Goal: Transaction & Acquisition: Purchase product/service

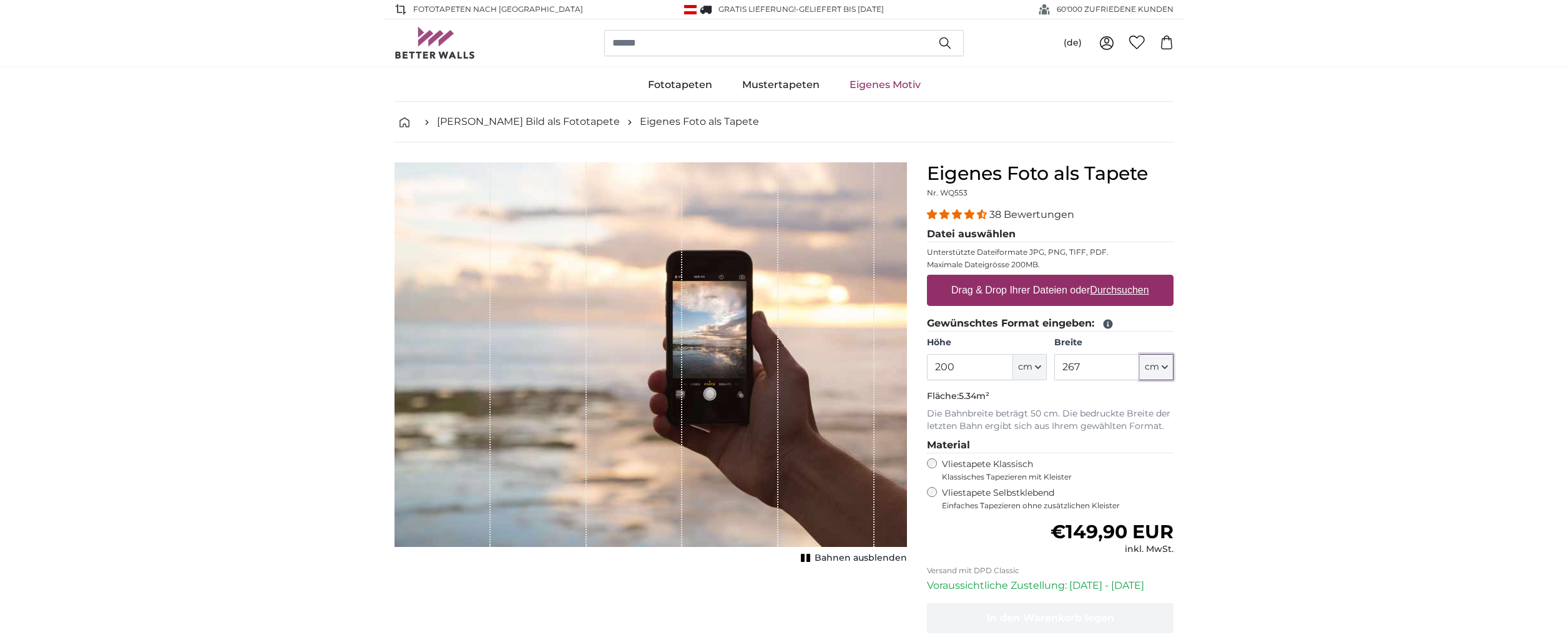
click at [1165, 369] on icon "button" at bounding box center [1165, 367] width 7 height 7
click at [1100, 363] on input "267" at bounding box center [1097, 367] width 86 height 26
drag, startPoint x: 1099, startPoint y: 363, endPoint x: 1051, endPoint y: 362, distance: 48.0
click at [1051, 362] on div "Höhe 200 ft cm Centimeter (cm) Inches (inch) Feet (ft. in.) Breite 267 ft cm Ce…" at bounding box center [1050, 358] width 246 height 44
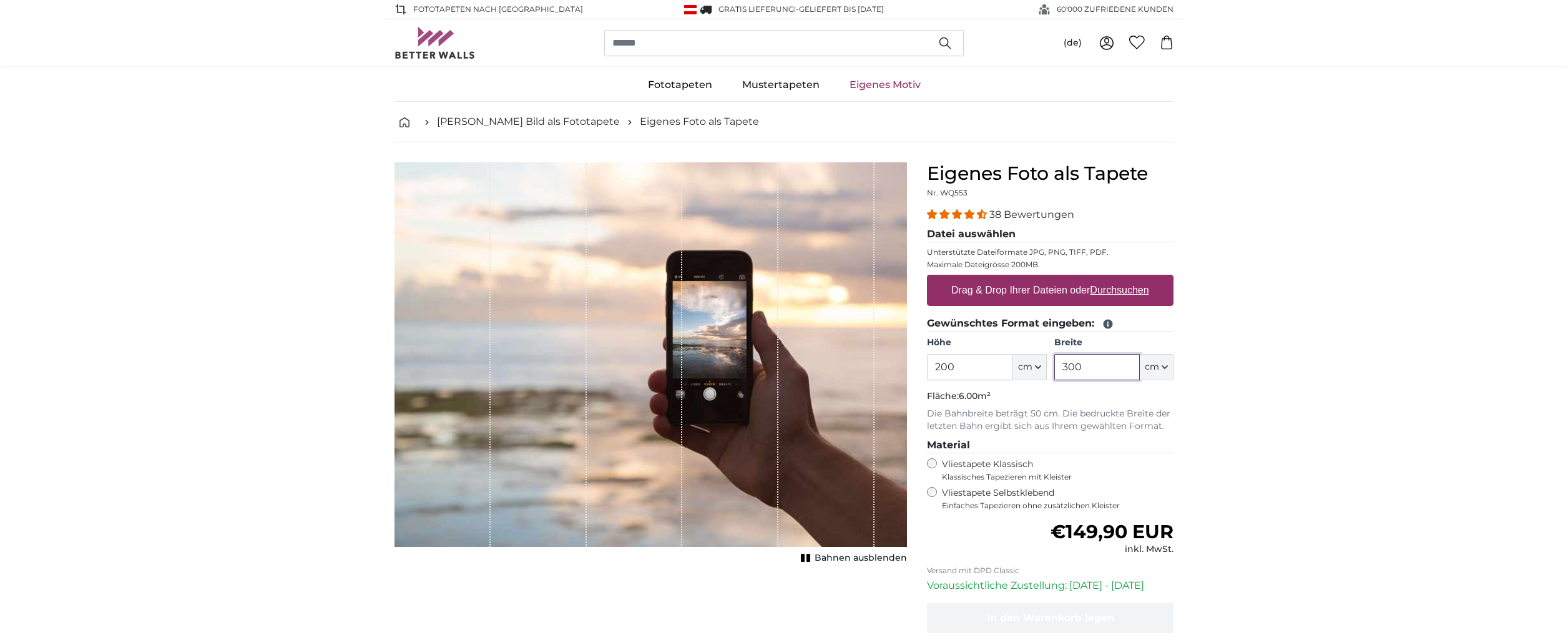
click at [1097, 367] on input "300" at bounding box center [1097, 367] width 86 height 26
drag, startPoint x: 1097, startPoint y: 368, endPoint x: 1060, endPoint y: 365, distance: 37.1
click at [1060, 365] on input "300" at bounding box center [1097, 367] width 86 height 26
drag, startPoint x: 1089, startPoint y: 364, endPoint x: 1058, endPoint y: 360, distance: 31.3
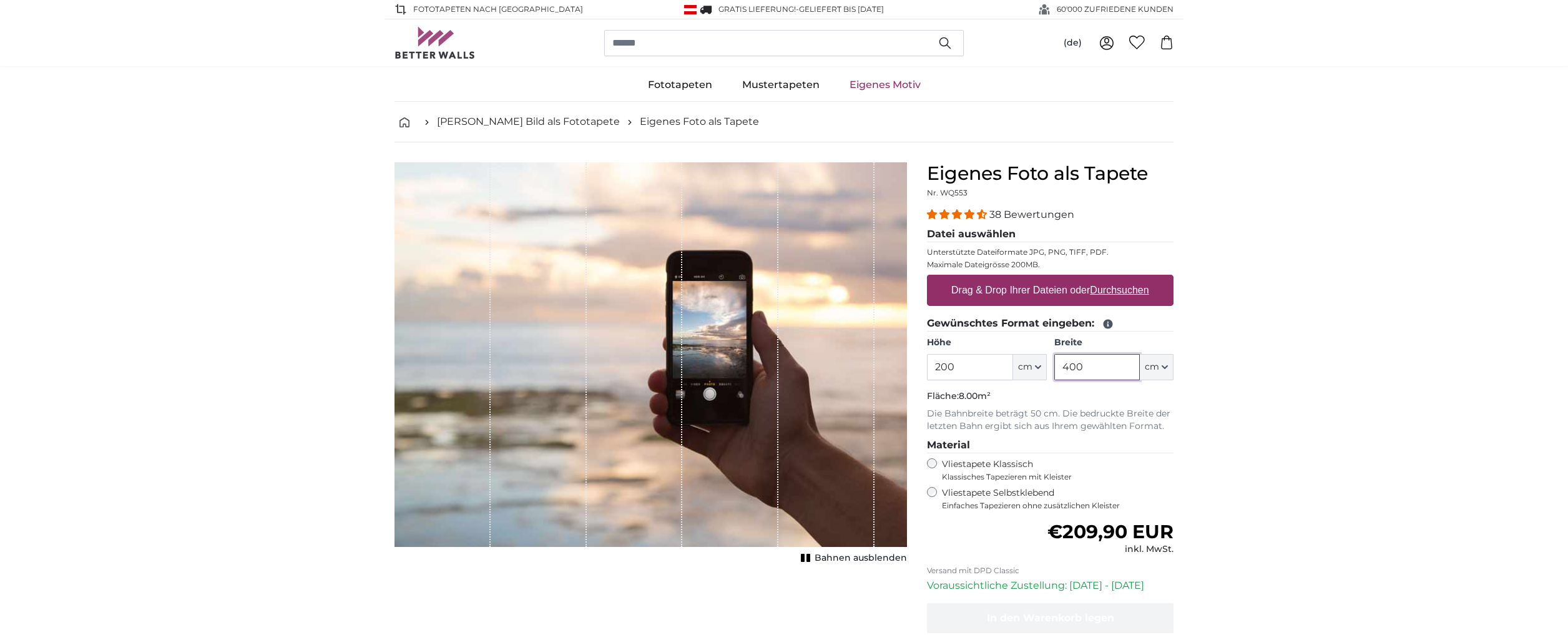
click at [1058, 360] on input "400" at bounding box center [1097, 367] width 86 height 26
drag, startPoint x: 1086, startPoint y: 367, endPoint x: 1060, endPoint y: 367, distance: 26.0
click at [1060, 367] on input "200" at bounding box center [1097, 367] width 86 height 26
type input "400"
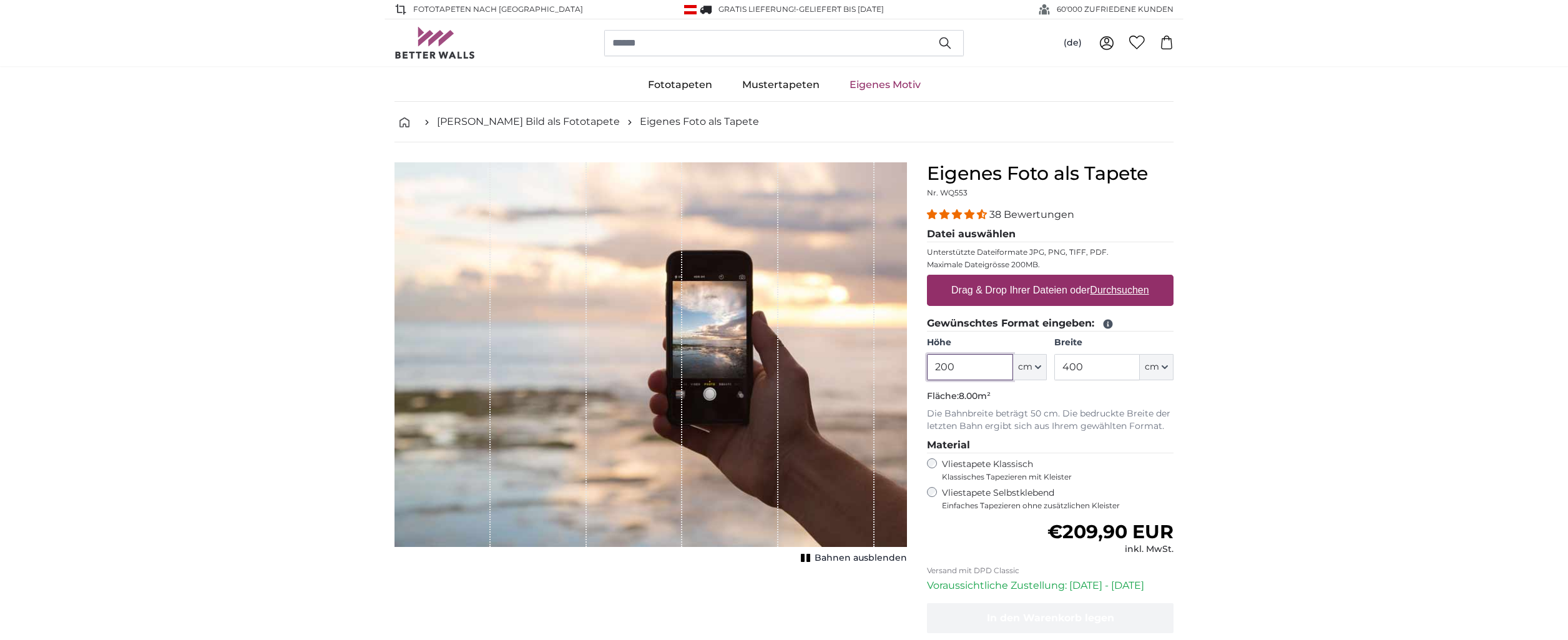
drag, startPoint x: 969, startPoint y: 366, endPoint x: 928, endPoint y: 366, distance: 41.0
click at [929, 366] on input "200" at bounding box center [970, 367] width 86 height 26
type input "260"
click at [104, 40] on header "(de) Deutsch Français English 0 0" at bounding box center [784, 43] width 1568 height 47
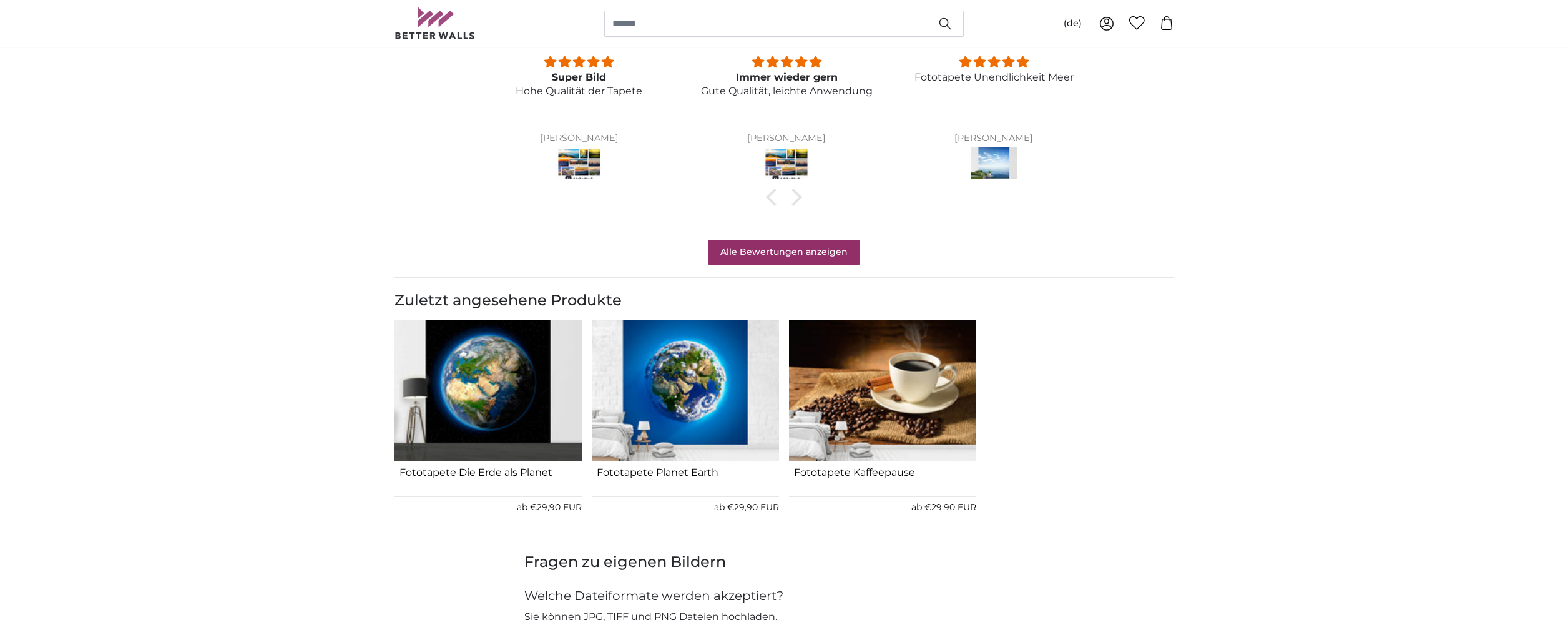
scroll to position [1000, 0]
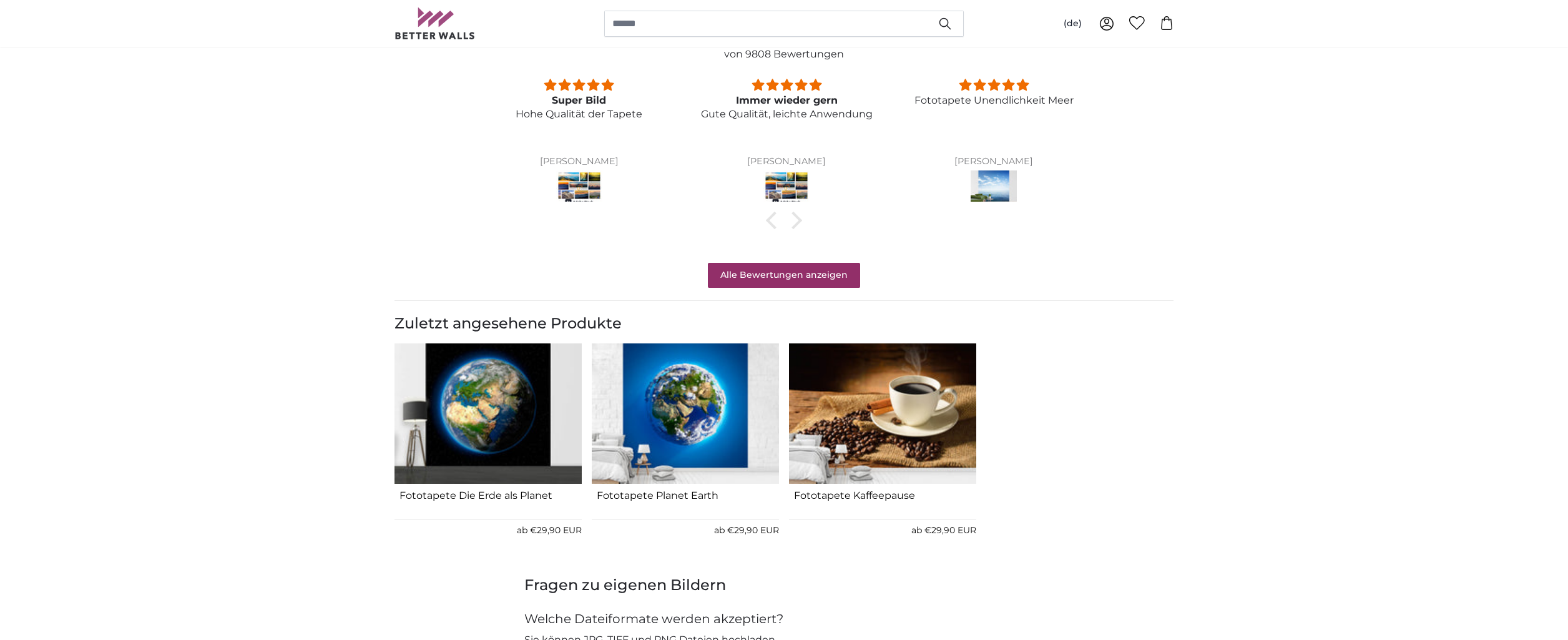
click at [576, 185] on img at bounding box center [579, 188] width 46 height 35
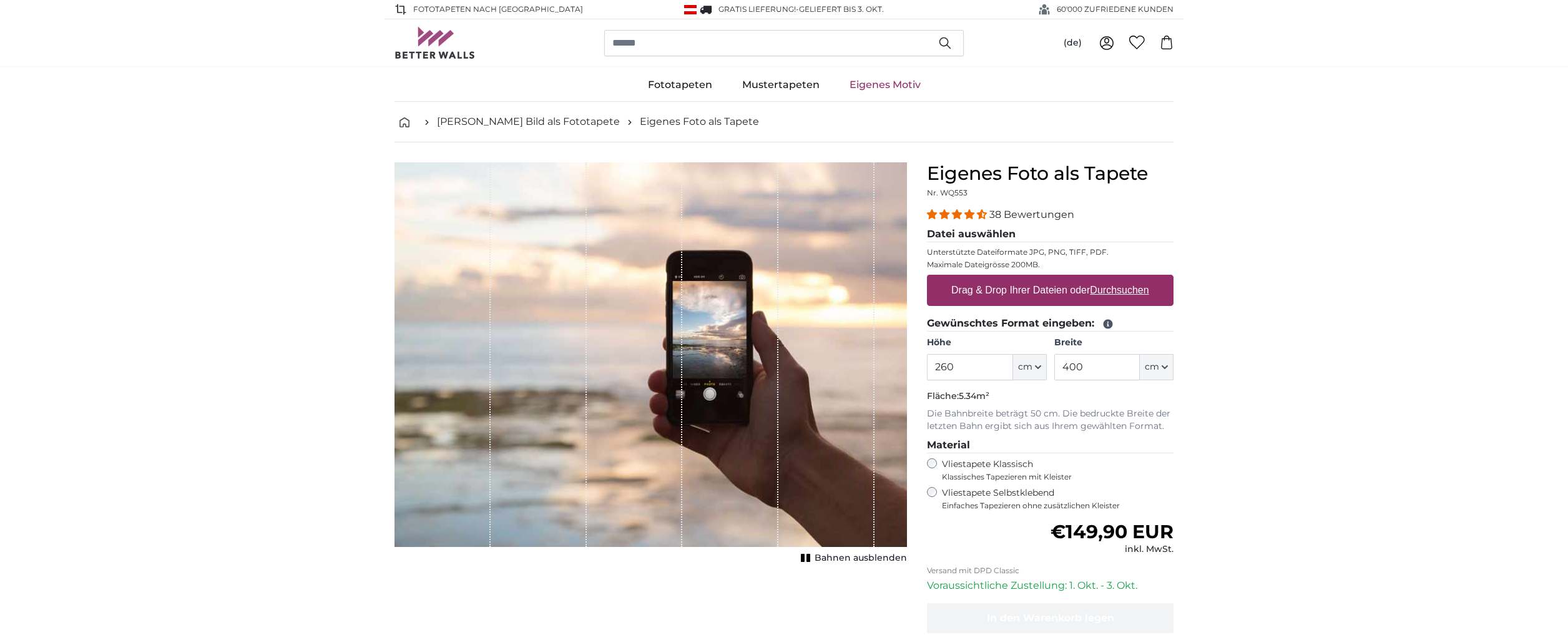
click at [908, 89] on link "Eigenes Motiv" at bounding box center [885, 85] width 101 height 33
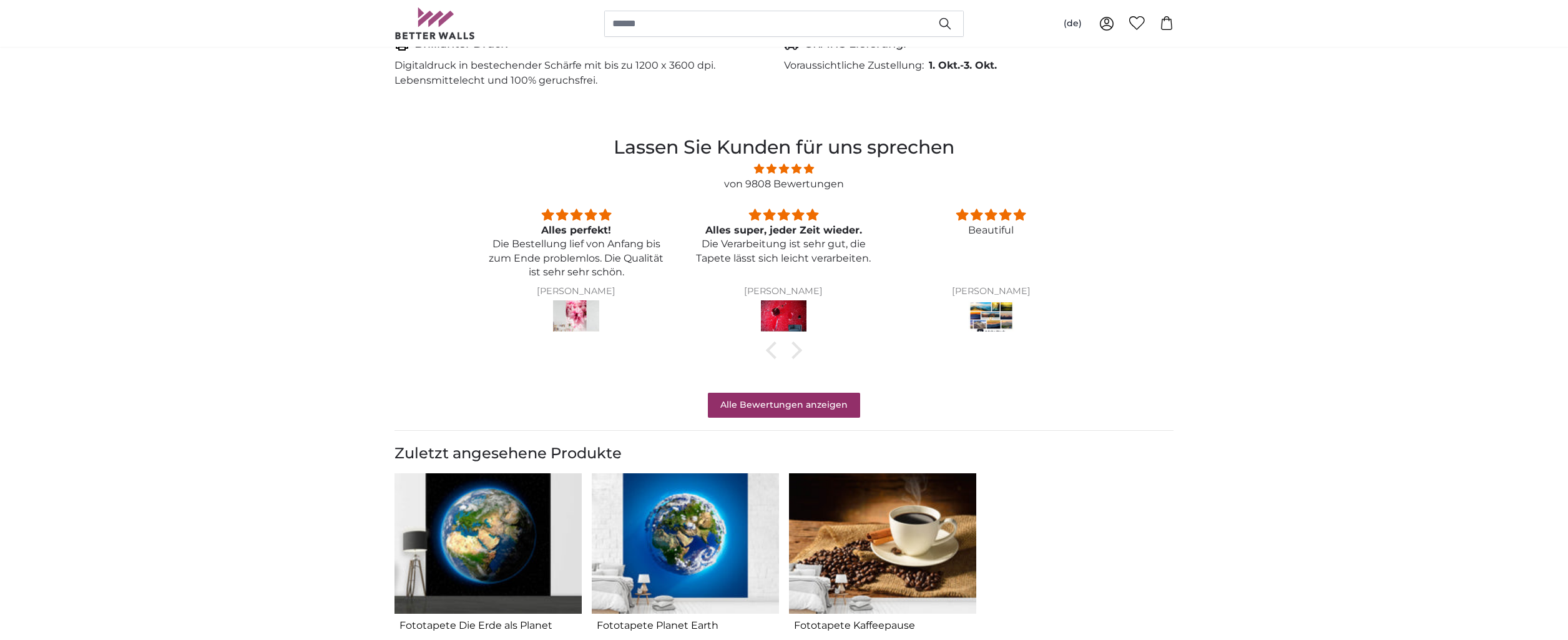
scroll to position [874, 0]
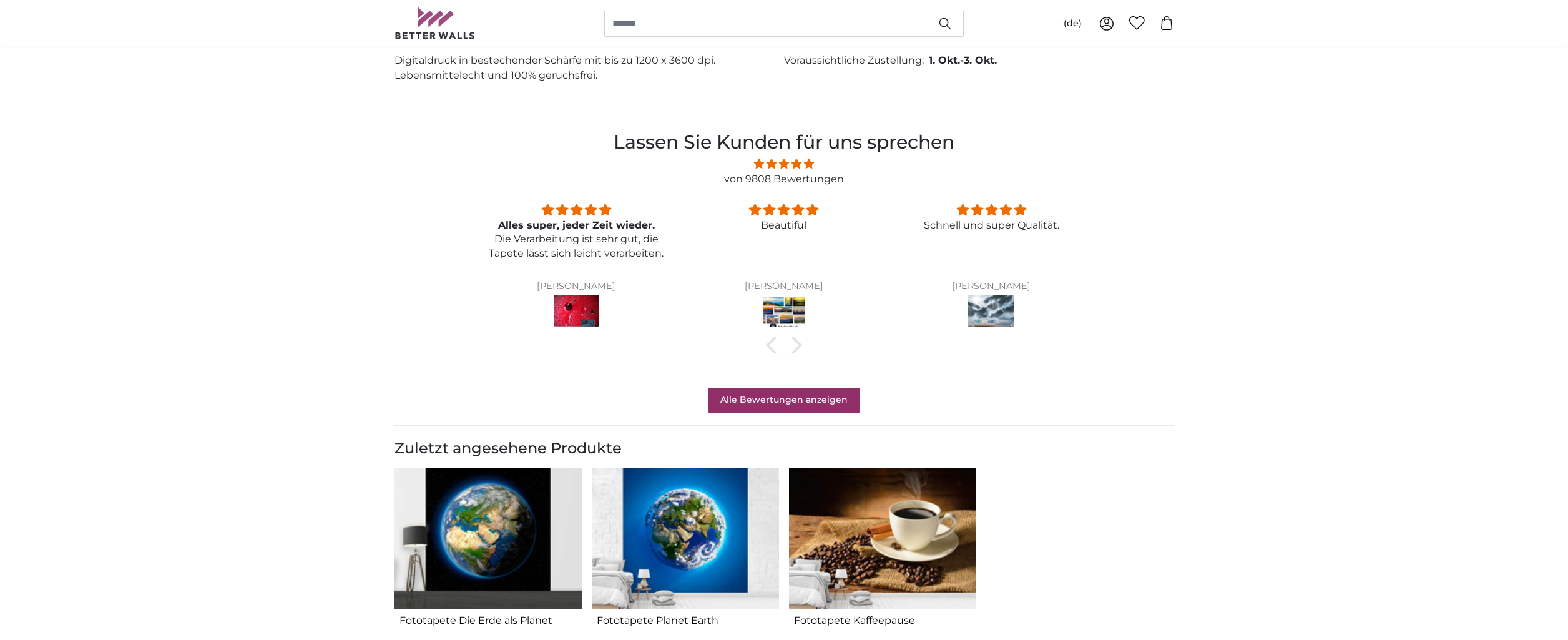
click at [921, 550] on img "3 of 3" at bounding box center [883, 539] width 187 height 141
